Goal: Navigation & Orientation: Find specific page/section

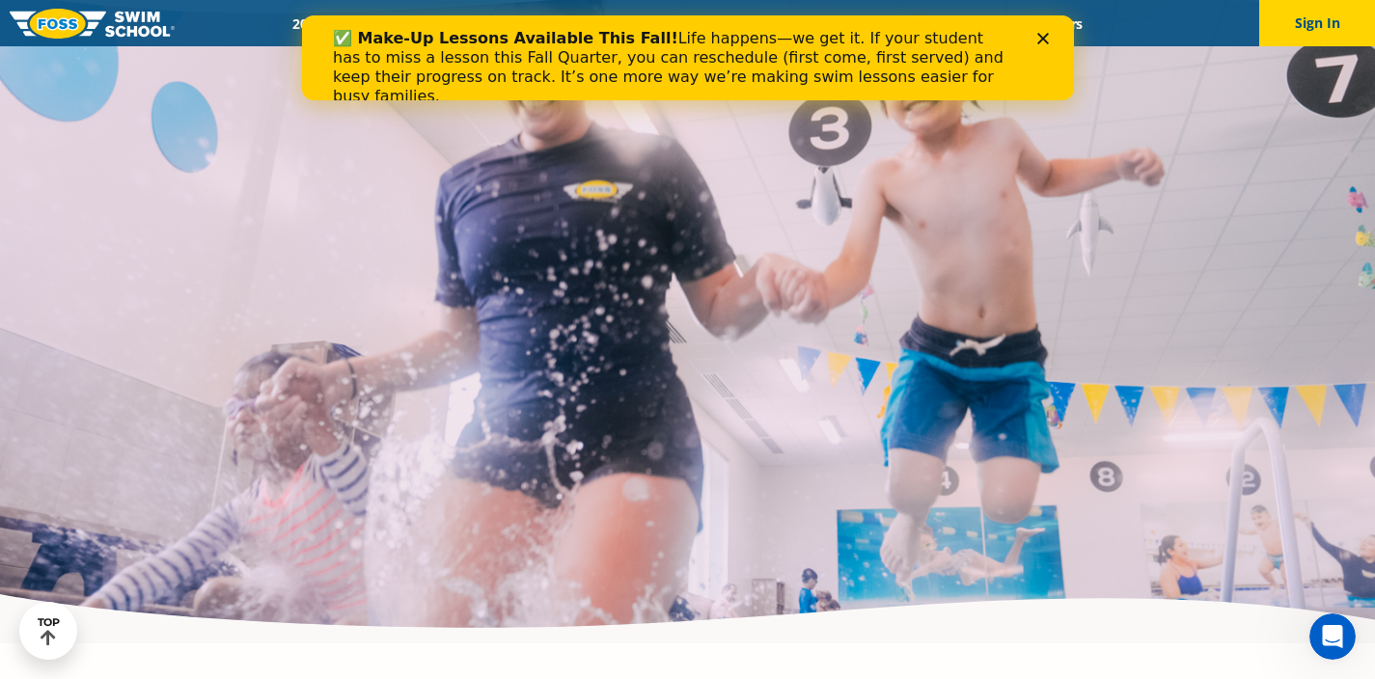
scroll to position [4887, 0]
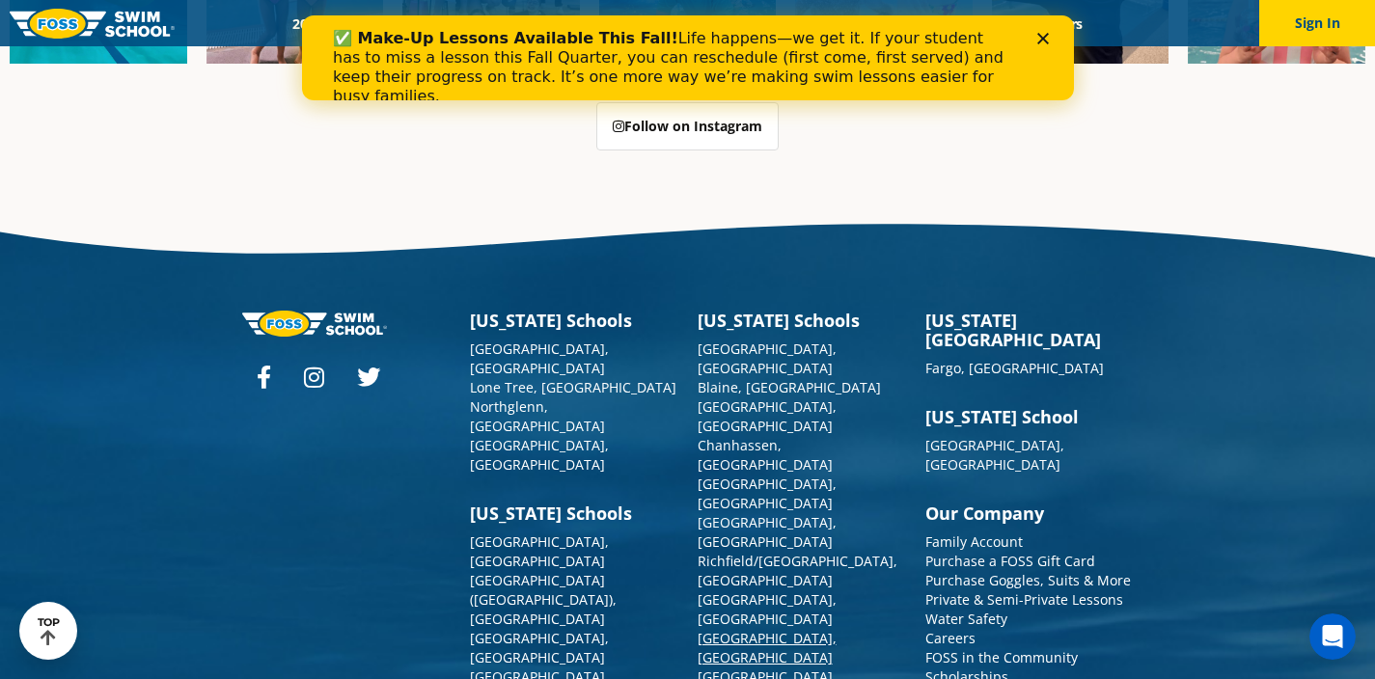
click at [809, 629] on link "[GEOGRAPHIC_DATA], [GEOGRAPHIC_DATA]" at bounding box center [766, 648] width 139 height 38
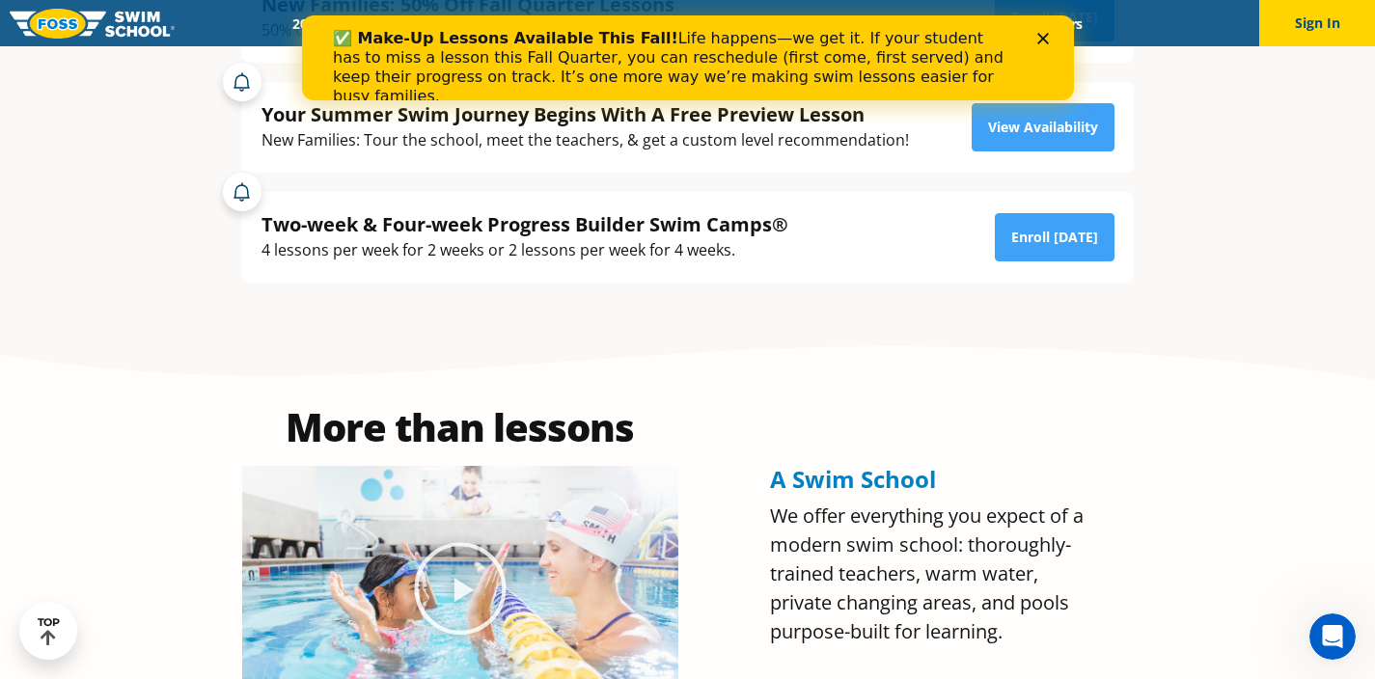
scroll to position [661, 0]
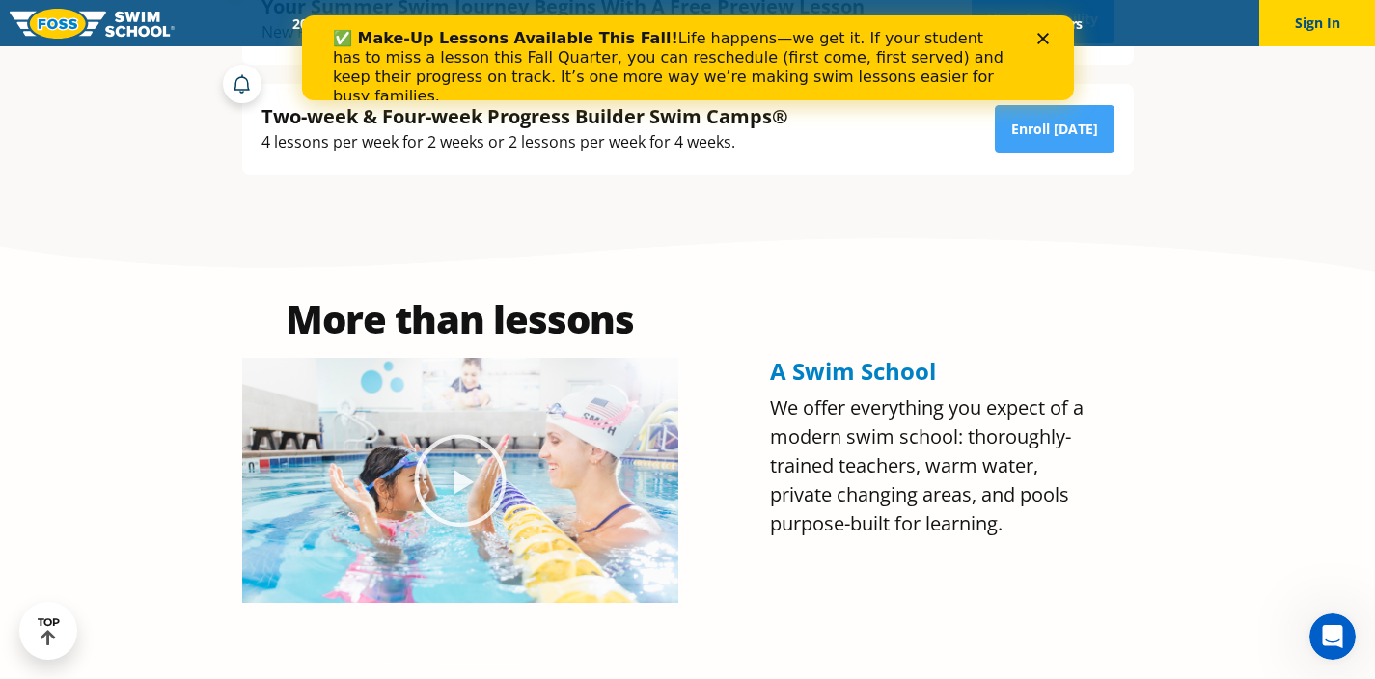
click at [1042, 30] on div "✅ Make-Up Lessons Available This Fall! Life happens—we get it. If your student …" at bounding box center [687, 67] width 772 height 89
click at [1040, 34] on icon "Close" at bounding box center [1042, 39] width 12 height 12
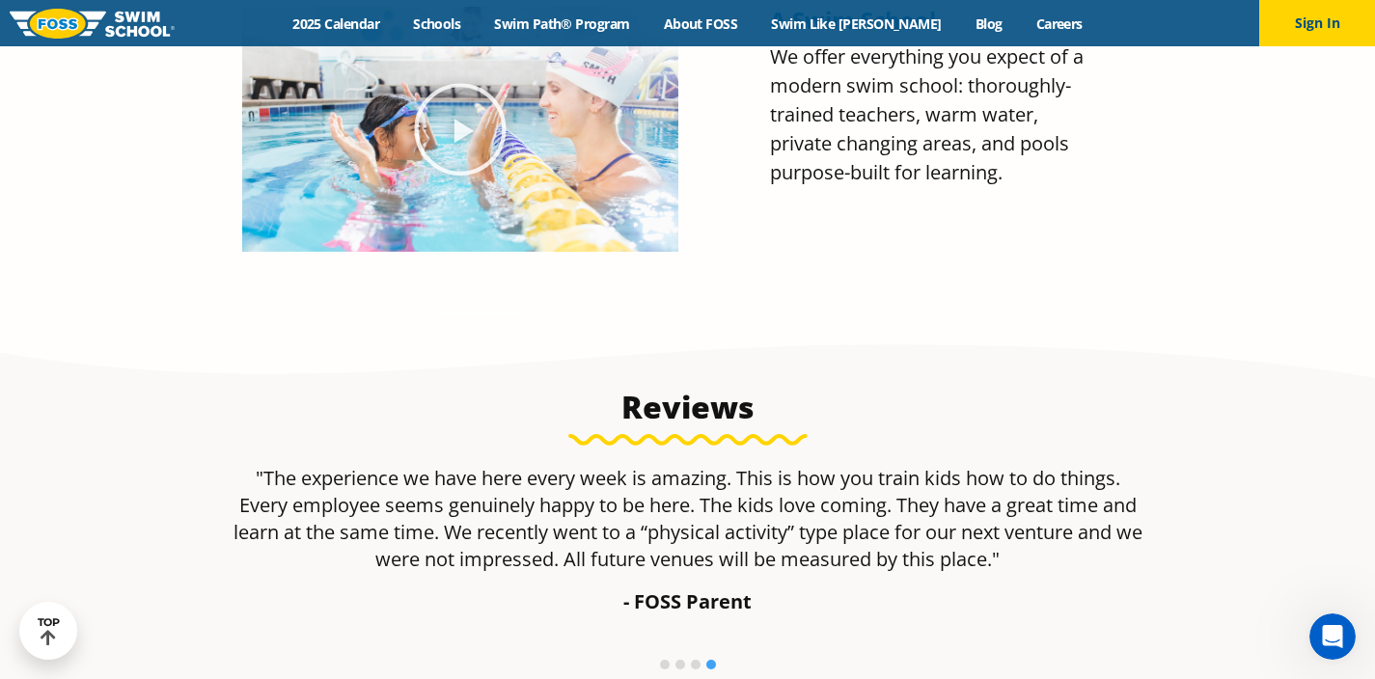
scroll to position [540, 0]
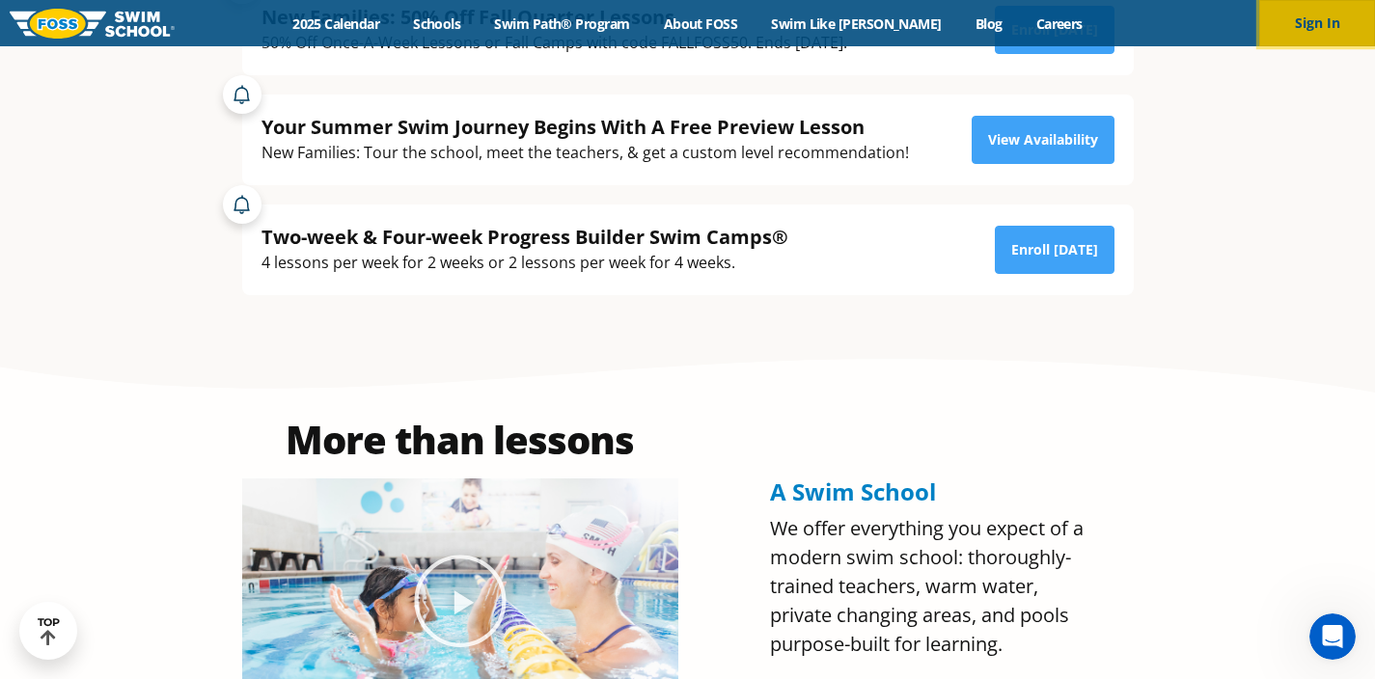
click at [1280, 32] on button "Sign In" at bounding box center [1317, 23] width 116 height 46
